Goal: Information Seeking & Learning: Understand process/instructions

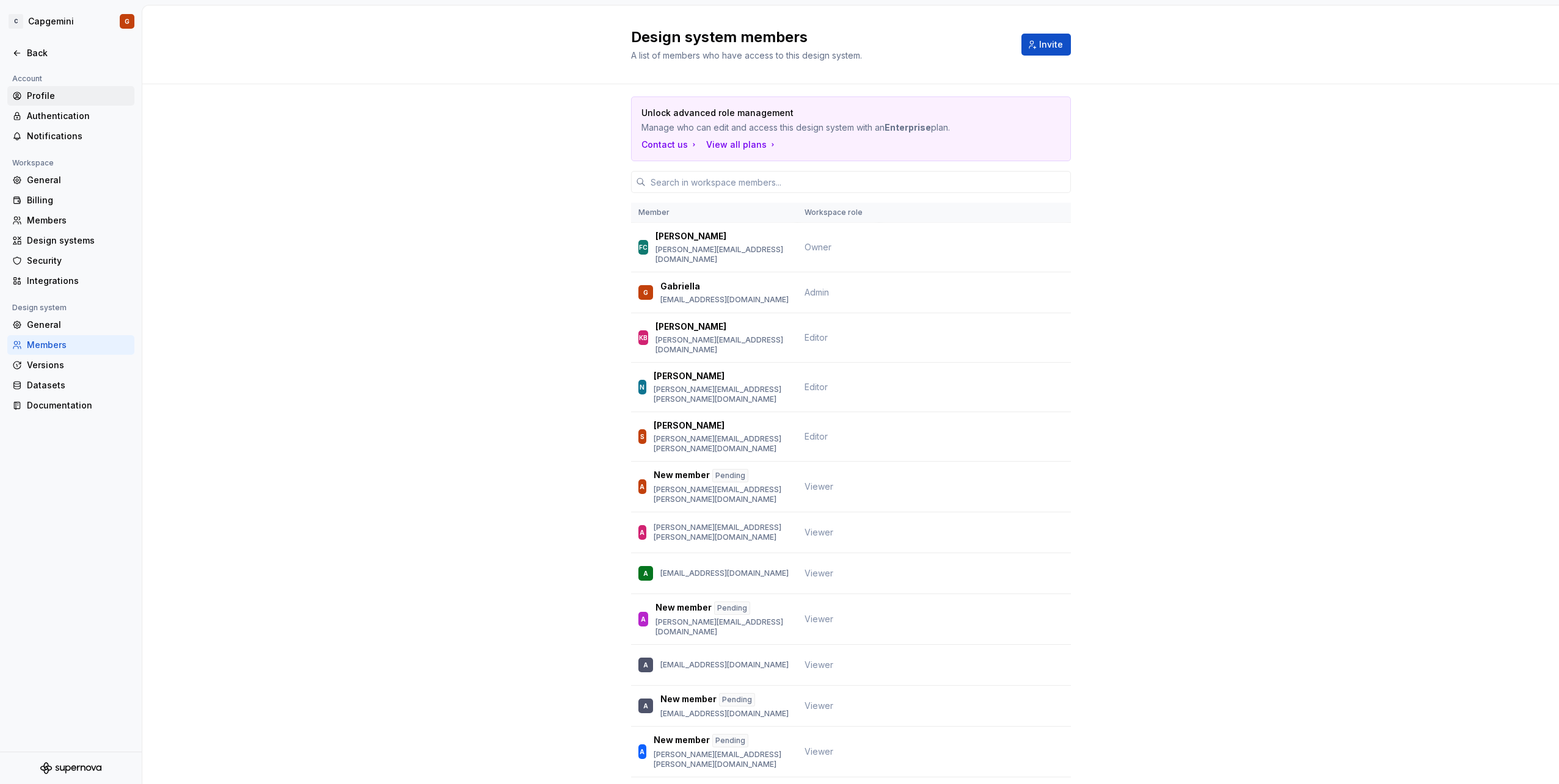
click at [74, 97] on div "Profile" at bounding box center [78, 95] width 102 height 12
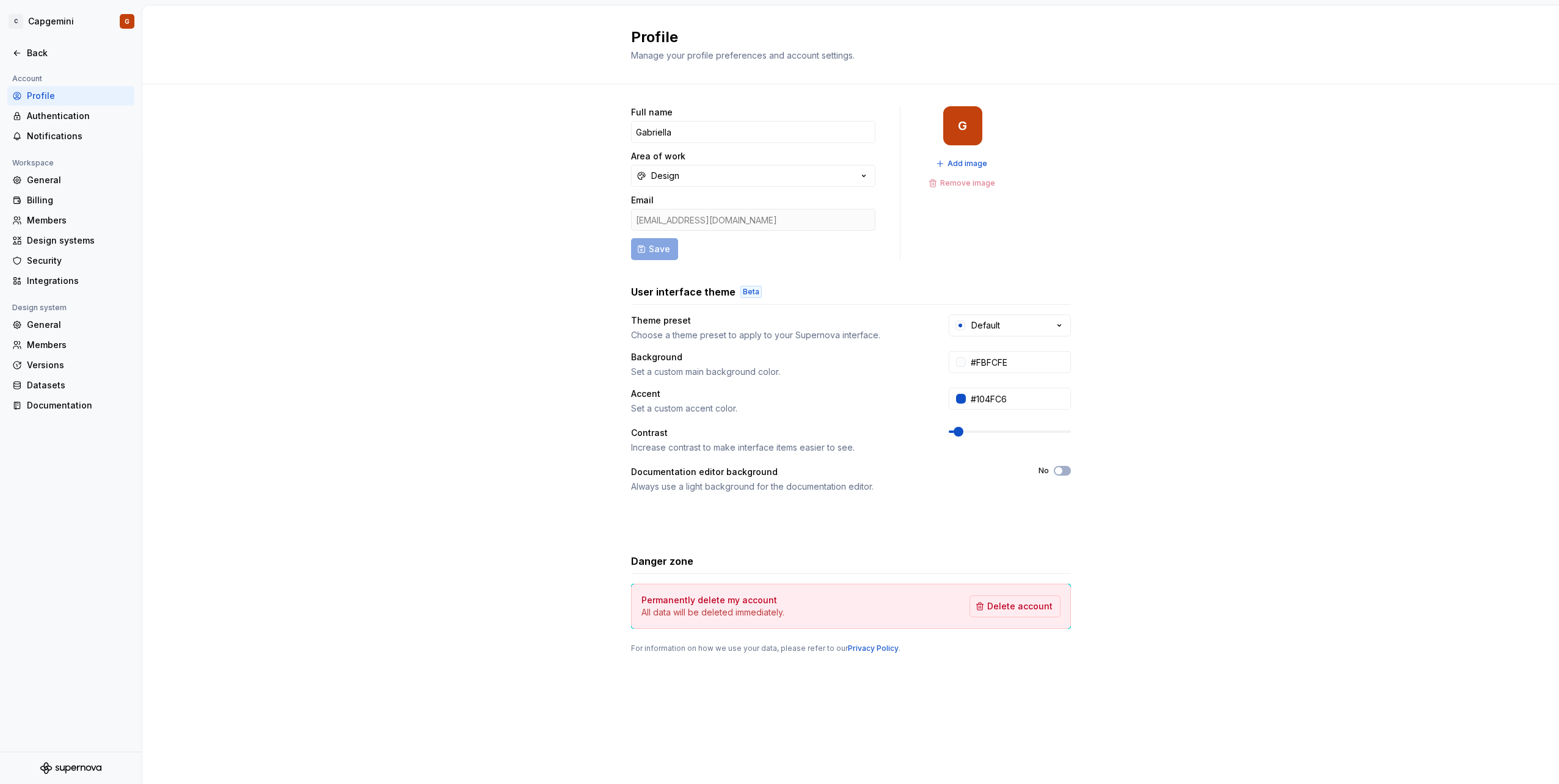
click at [36, 42] on div at bounding box center [71, 40] width 142 height 6
click at [35, 53] on div "Back" at bounding box center [78, 53] width 102 height 12
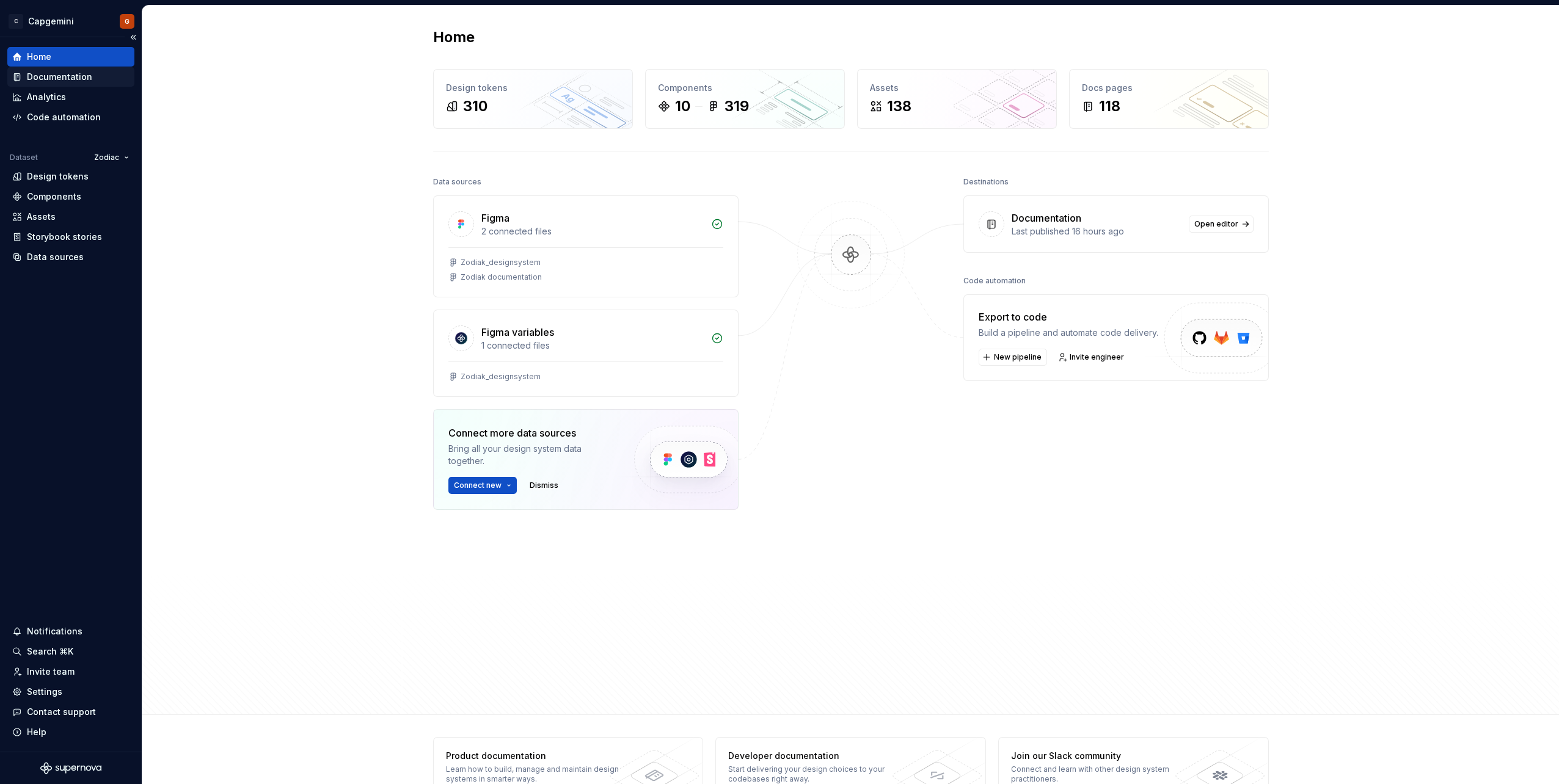
click at [87, 83] on div "Documentation" at bounding box center [59, 76] width 65 height 12
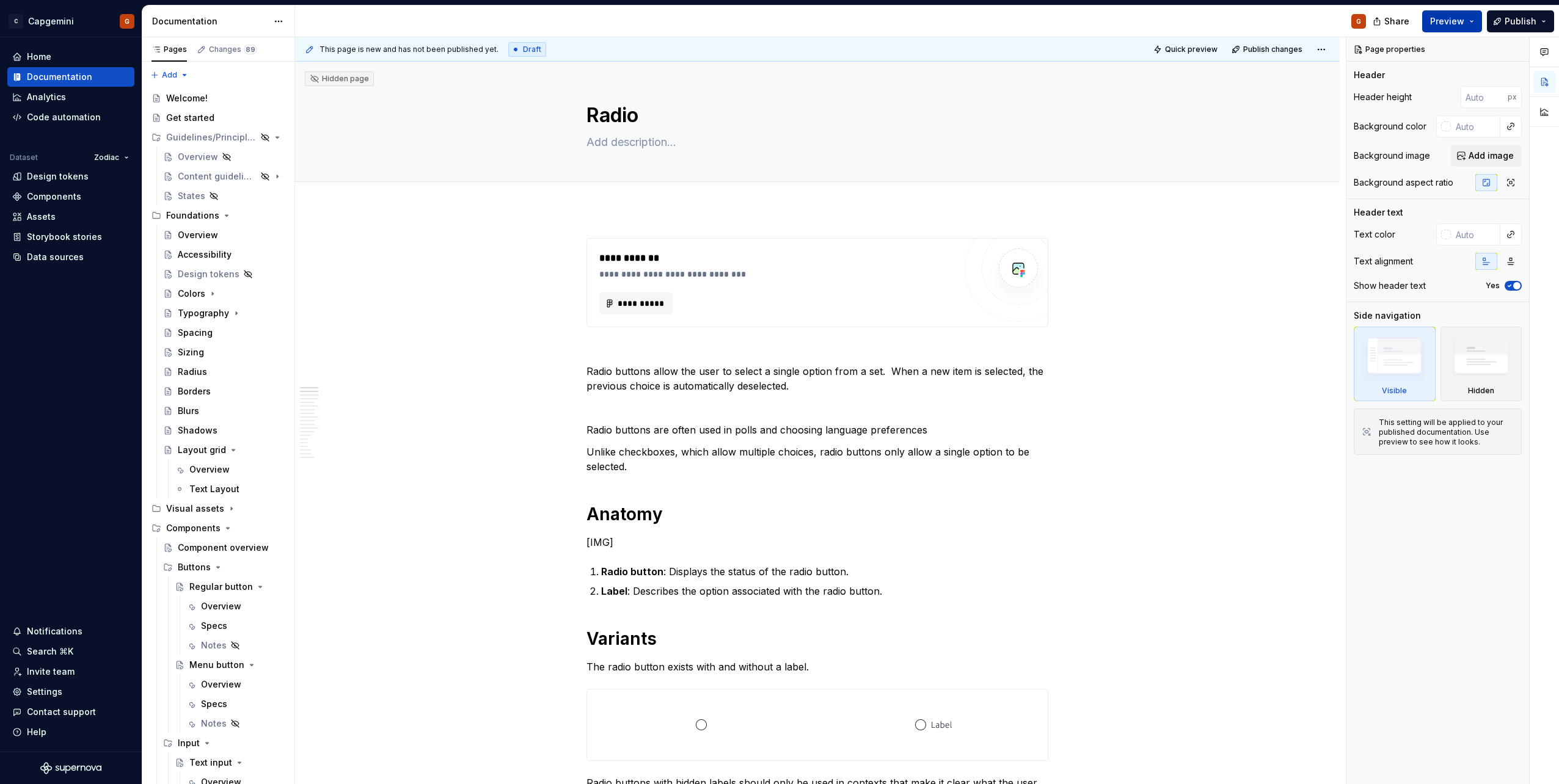
click at [1480, 25] on button "Preview" at bounding box center [1452, 21] width 60 height 22
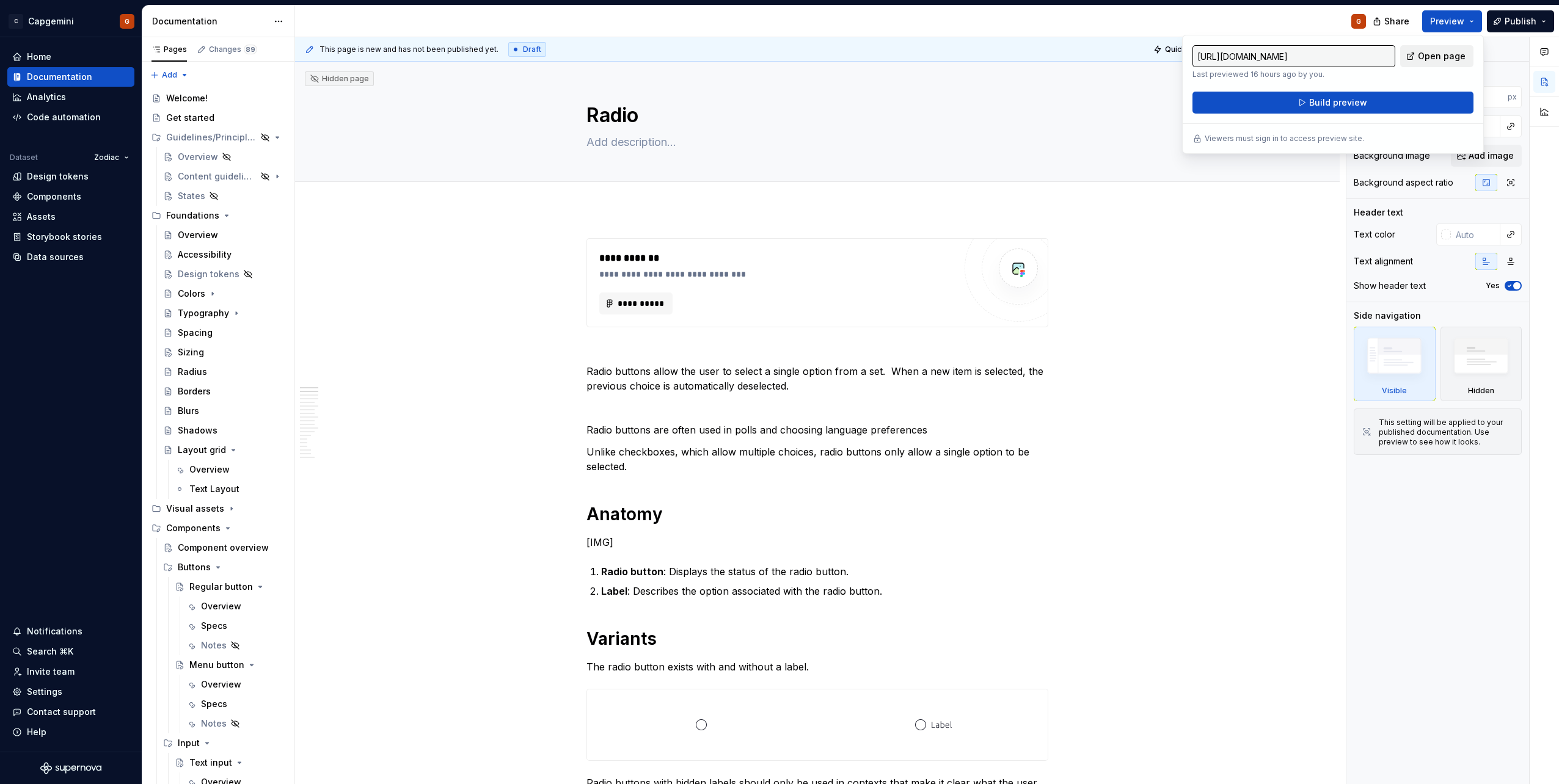
drag, startPoint x: 1479, startPoint y: 25, endPoint x: 1433, endPoint y: 62, distance: 59.0
click at [1433, 62] on link "Open page" at bounding box center [1437, 55] width 73 height 22
type textarea "*"
